Goal: Information Seeking & Learning: Understand process/instructions

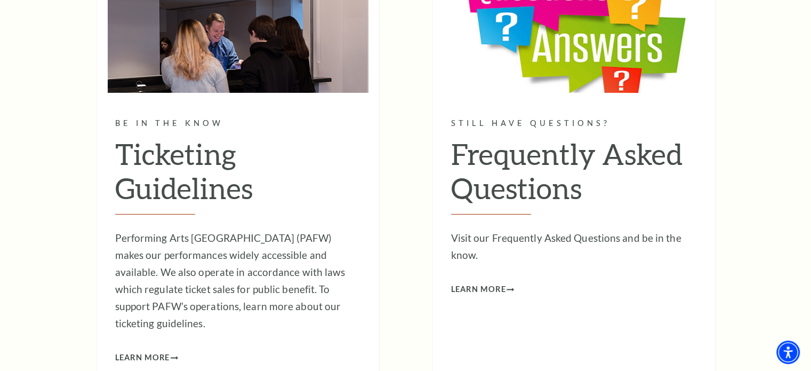
scroll to position [3451, 0]
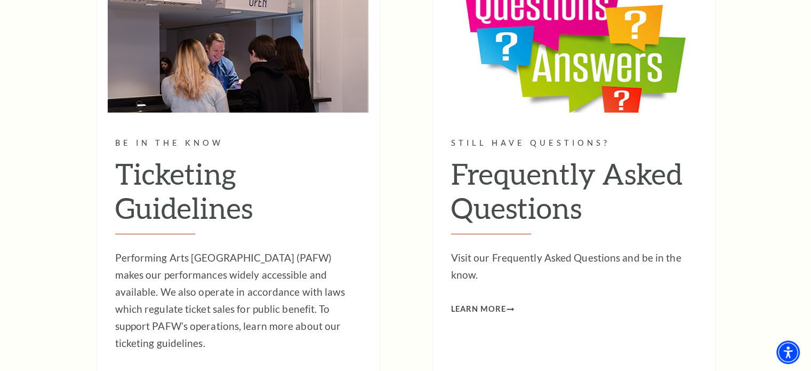
click at [159, 370] on span "Learn More" at bounding box center [142, 377] width 55 height 13
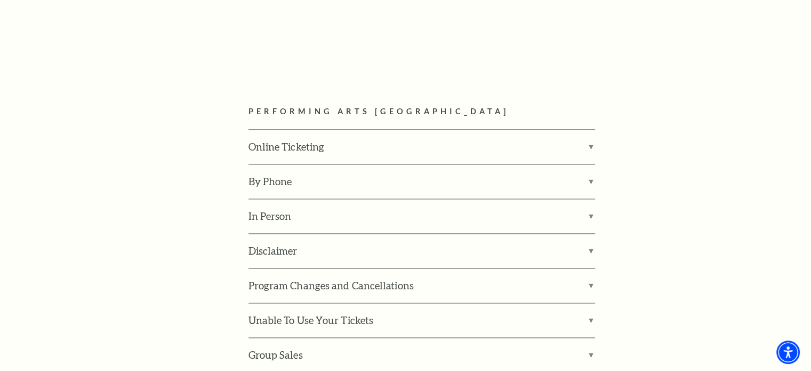
scroll to position [1480, 0]
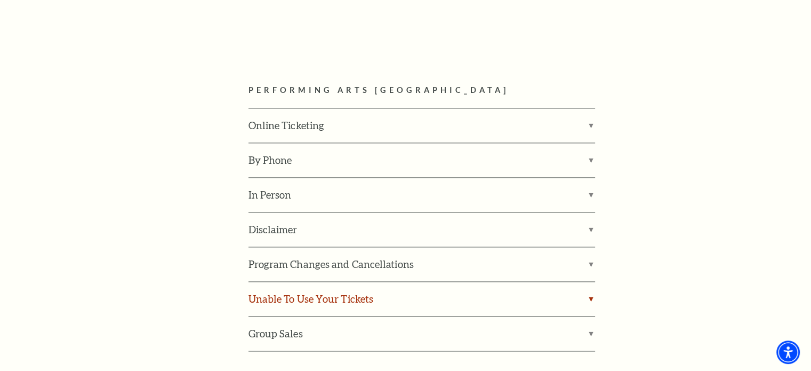
click at [470, 282] on label "Unable To Use Your Tickets" at bounding box center [421, 299] width 347 height 34
click at [0, 0] on input "Unable To Use Your Tickets" at bounding box center [0, 0] width 0 height 0
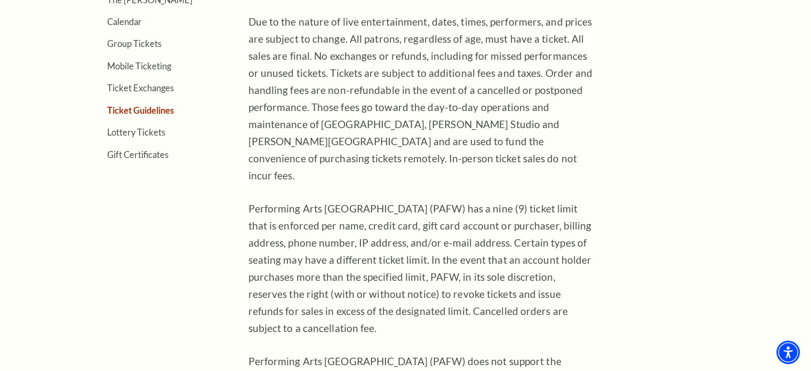
scroll to position [268, 0]
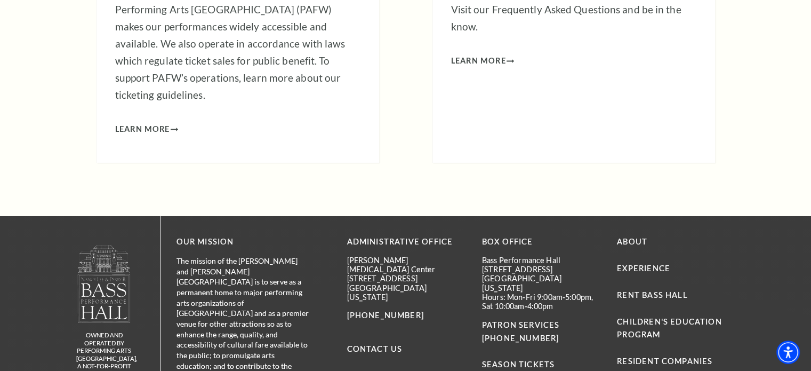
scroll to position [3709, 0]
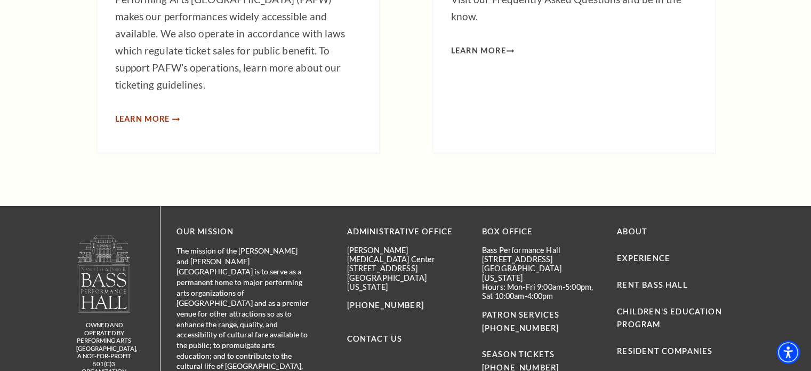
click at [146, 113] on span "Learn More" at bounding box center [142, 119] width 55 height 13
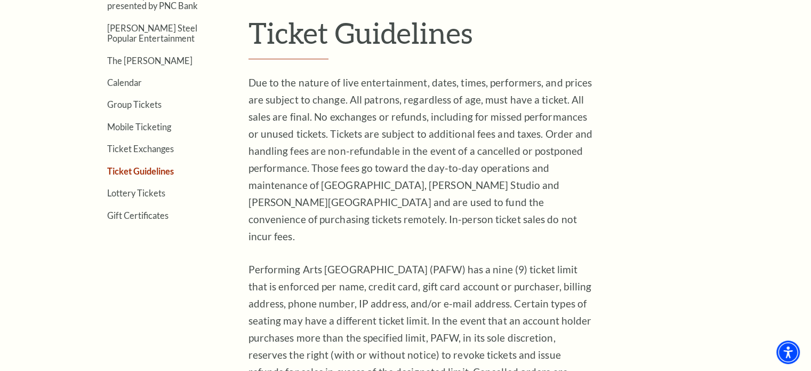
scroll to position [337, 0]
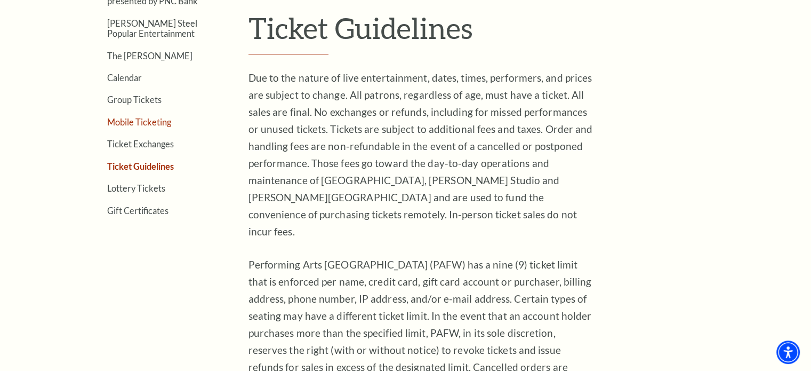
click at [150, 121] on link "Mobile Ticketing" at bounding box center [139, 122] width 64 height 10
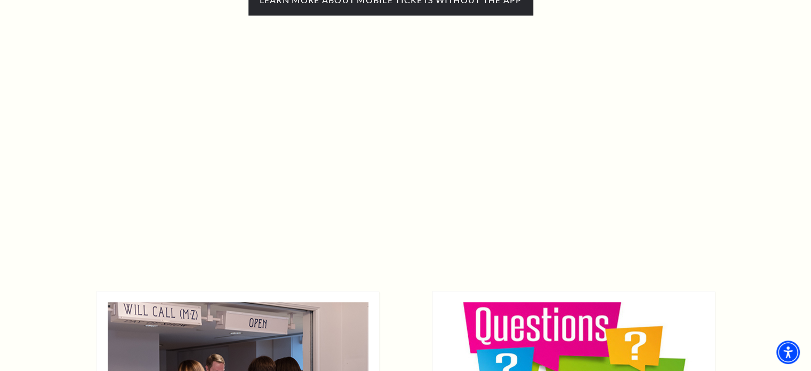
scroll to position [644, 0]
